Goal: Information Seeking & Learning: Check status

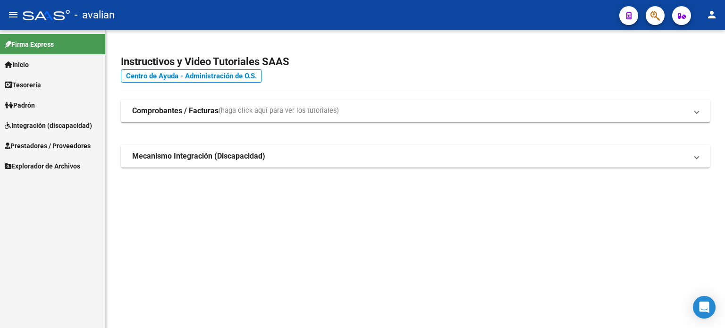
click at [56, 128] on span "Integración (discapacidad)" at bounding box center [48, 125] width 87 height 10
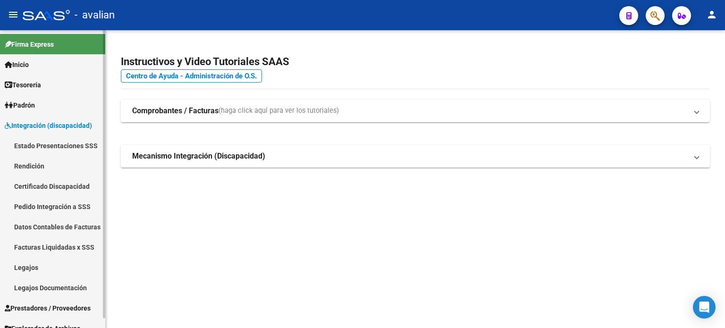
click at [31, 268] on link "Legajos" at bounding box center [52, 267] width 105 height 20
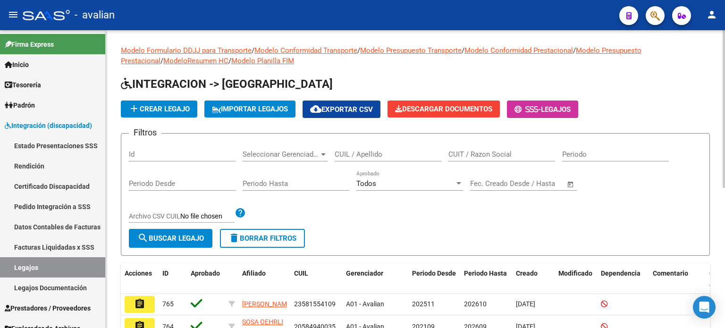
click at [395, 156] on input "CUIL / Apellido" at bounding box center [388, 154] width 107 height 8
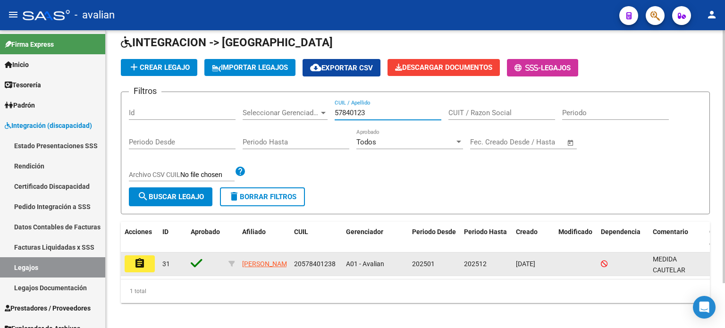
scroll to position [52, 0]
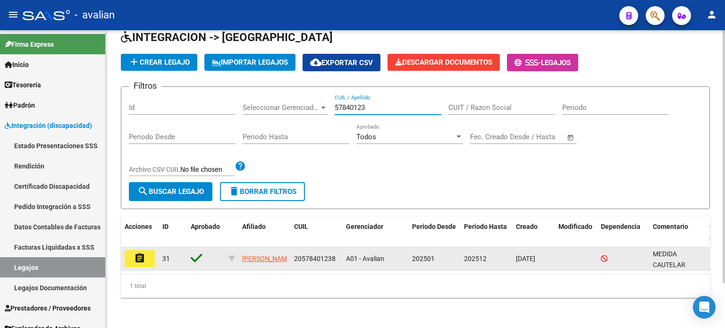
type input "57840123"
click at [148, 255] on button "assignment" at bounding box center [140, 258] width 30 height 17
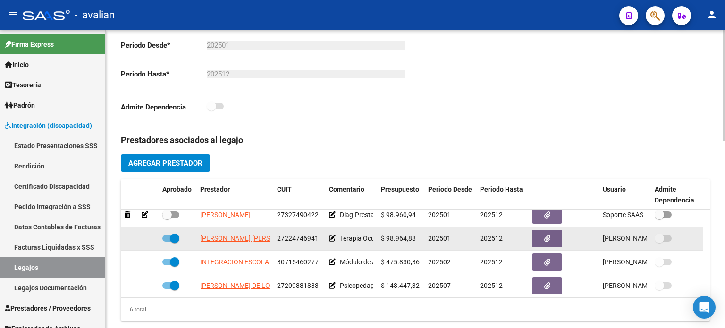
scroll to position [57, 0]
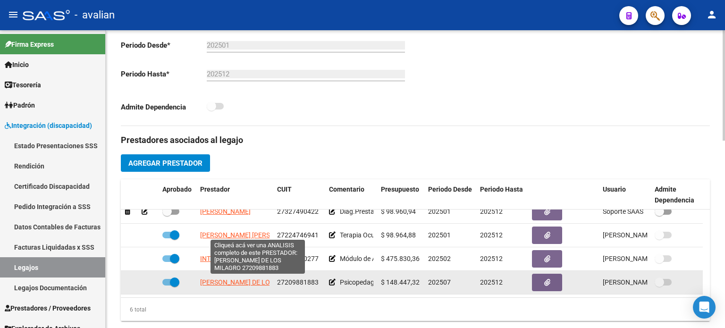
click at [252, 284] on span "[PERSON_NAME] DE LOS MILAGRO" at bounding box center [252, 282] width 104 height 8
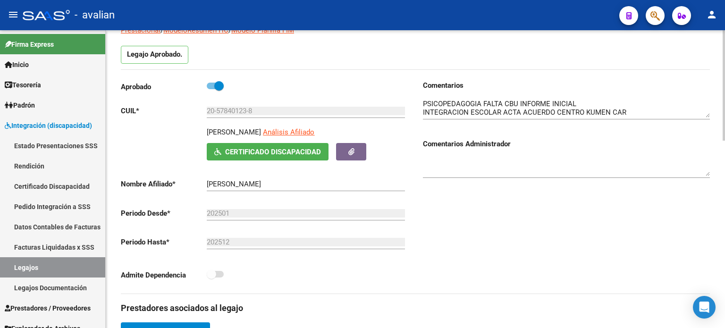
scroll to position [94, 0]
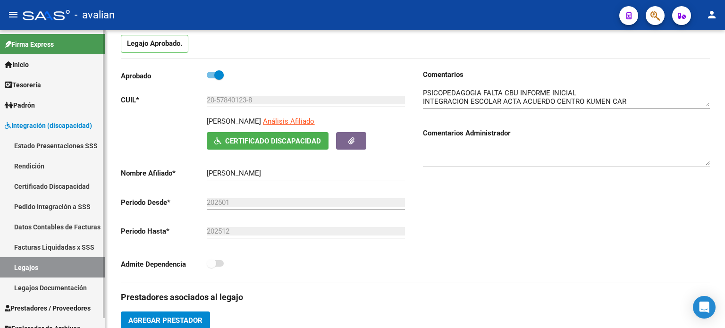
click at [18, 264] on link "Legajos" at bounding box center [52, 267] width 105 height 20
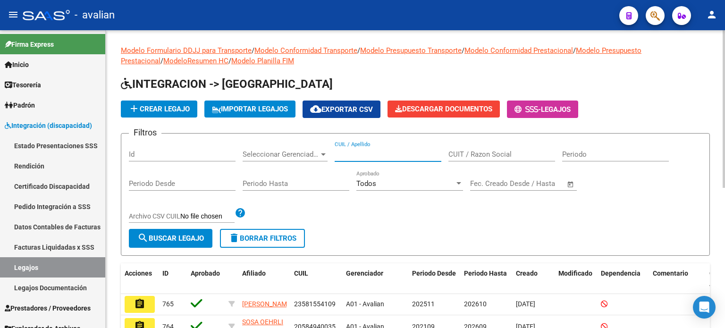
click at [360, 154] on input "CUIL / Apellido" at bounding box center [388, 154] width 107 height 8
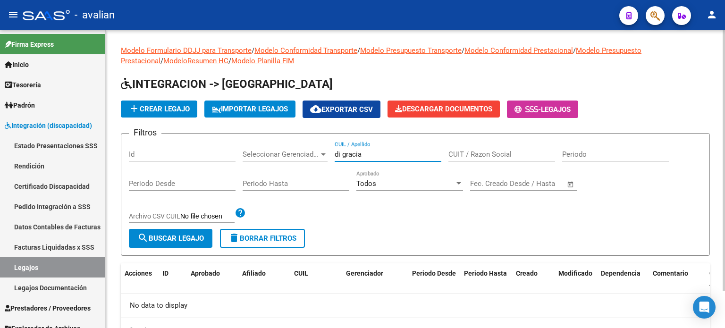
scroll to position [42, 0]
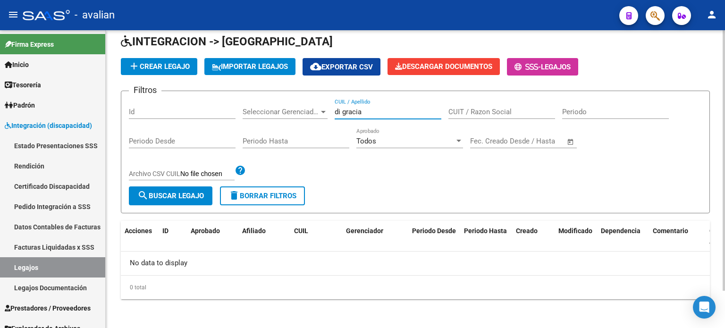
drag, startPoint x: 307, startPoint y: 110, endPoint x: 299, endPoint y: 112, distance: 8.2
click at [299, 111] on div "Filtros Id Seleccionar Gerenciador Seleccionar Gerenciador di gracia CUIL / Ape…" at bounding box center [415, 143] width 573 height 88
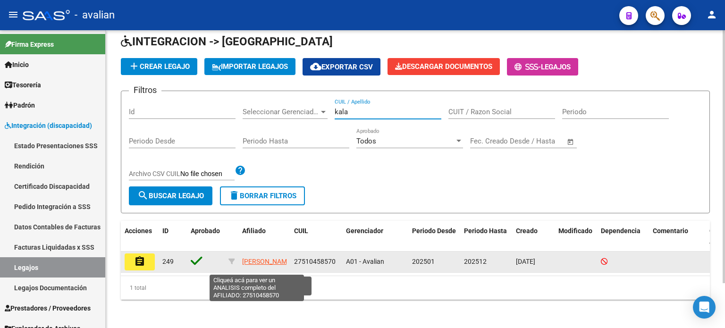
scroll to position [52, 0]
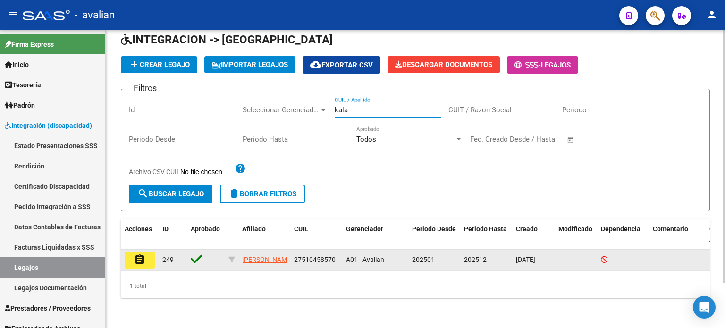
type input "kala"
click at [139, 254] on mat-icon "assignment" at bounding box center [139, 259] width 11 height 11
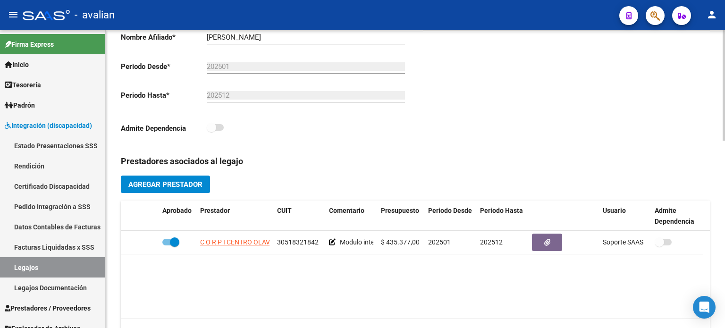
scroll to position [252, 0]
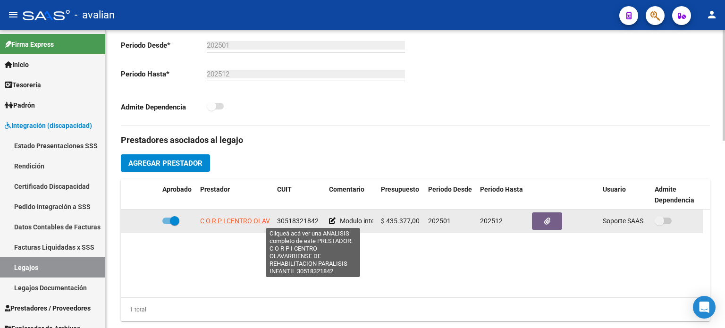
click at [240, 220] on span "C O R P I CENTRO OLAVARRIENSE DE REHABILITACION PARALISIS INFANTIL" at bounding box center [313, 221] width 226 height 8
type textarea "30518321842"
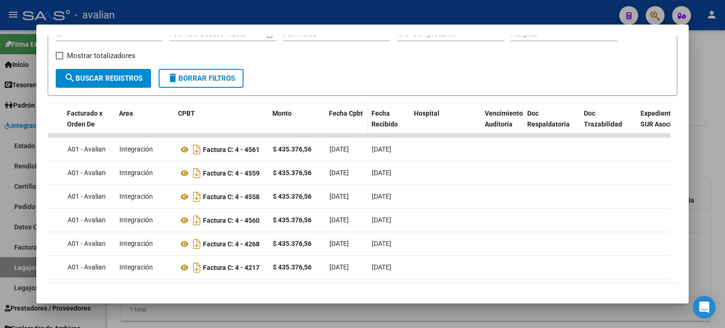
scroll to position [0, 100]
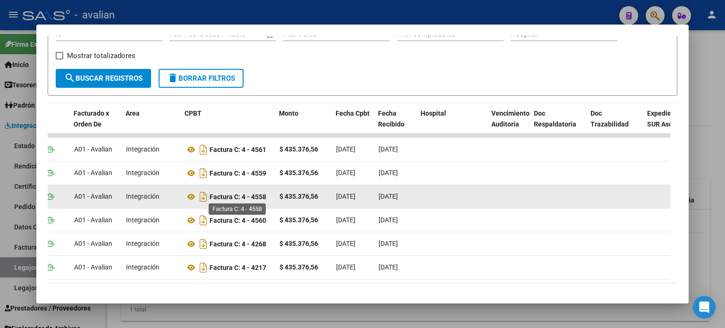
click at [250, 198] on strong "Factura C: 4 - 4558" at bounding box center [238, 197] width 57 height 8
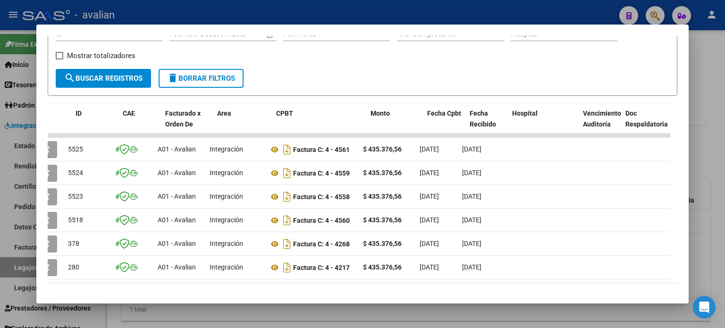
scroll to position [0, 0]
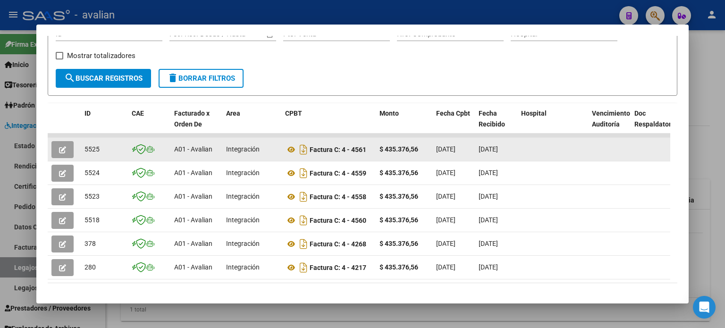
click at [62, 145] on span "button" at bounding box center [62, 149] width 7 height 8
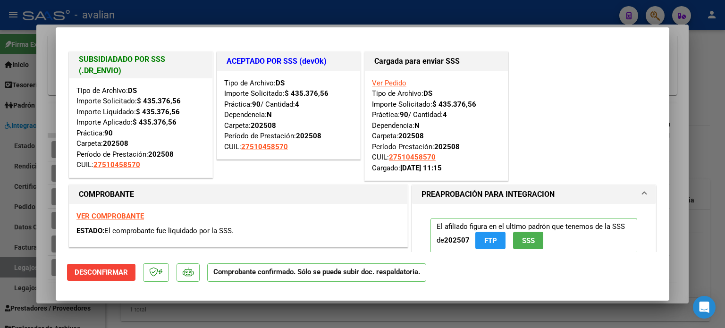
drag, startPoint x: 142, startPoint y: 166, endPoint x: 95, endPoint y: 170, distance: 46.4
click at [95, 170] on div "Tipo de Archivo: DS Importe Solicitado: $ 435.376,56 Importe Liquidado: $ 435.3…" at bounding box center [140, 127] width 129 height 85
copy span "27510458570"
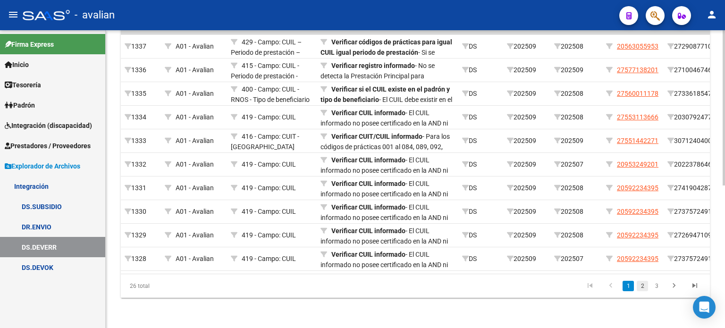
click at [644, 287] on link "2" at bounding box center [642, 286] width 11 height 10
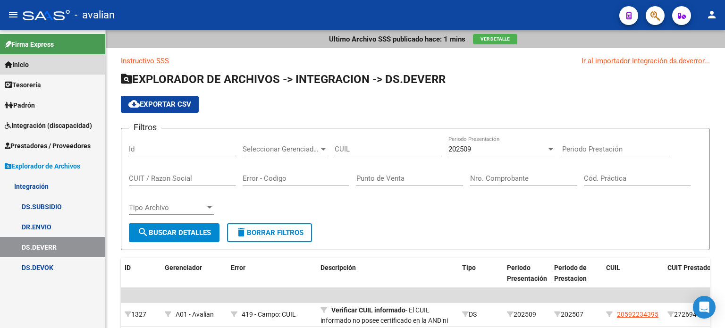
click at [36, 67] on link "Inicio" at bounding box center [52, 64] width 105 height 20
